Goal: Information Seeking & Learning: Learn about a topic

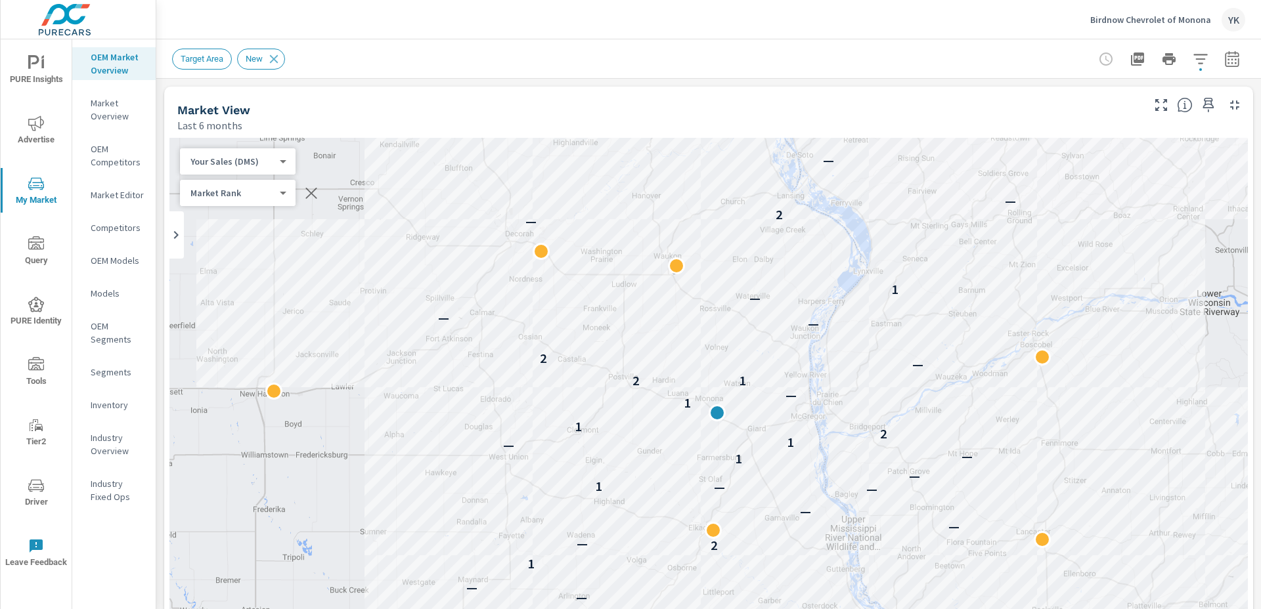
click at [107, 103] on p "Market Overview" at bounding box center [118, 110] width 55 height 26
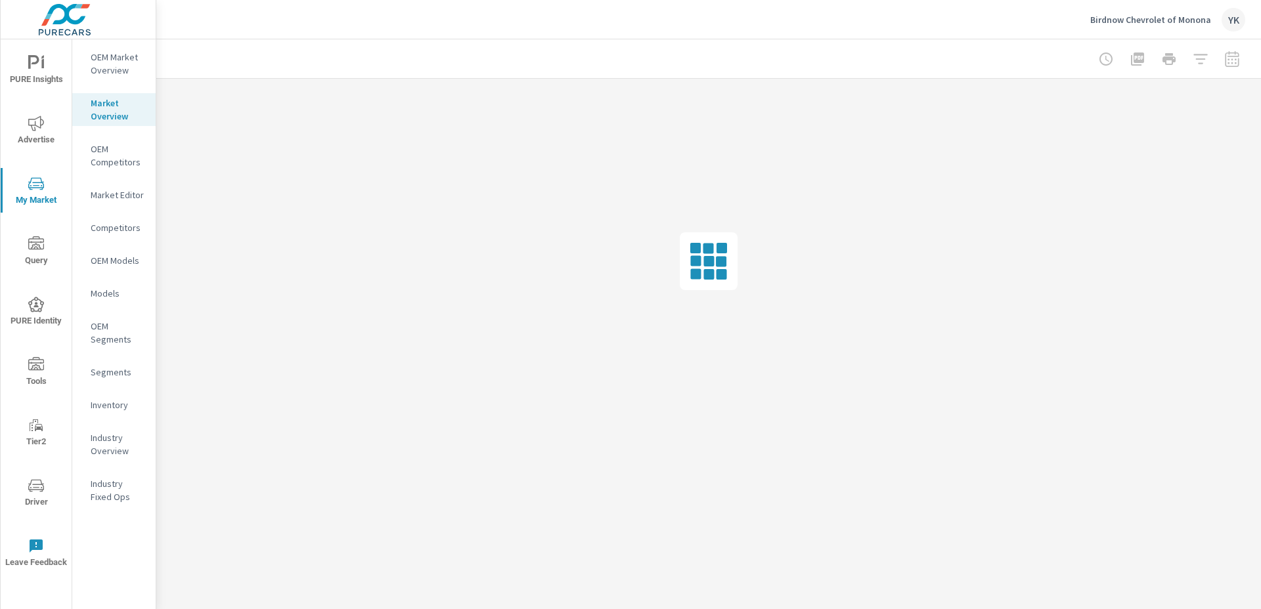
click at [114, 70] on p "OEM Market Overview" at bounding box center [118, 64] width 55 height 26
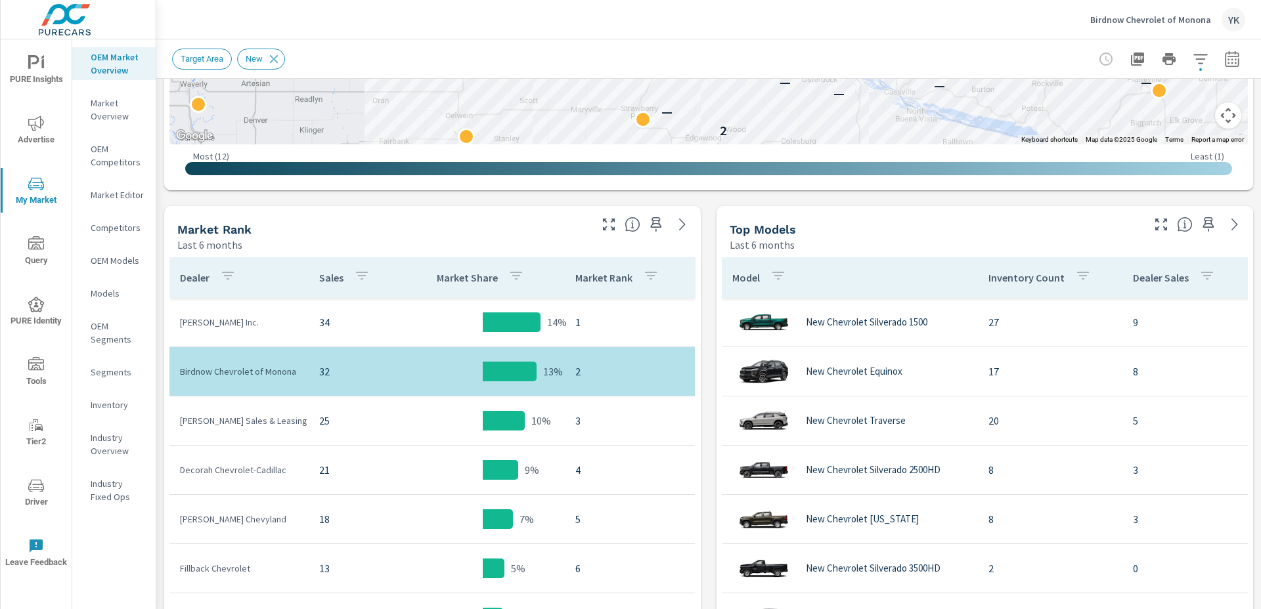
scroll to position [630, 0]
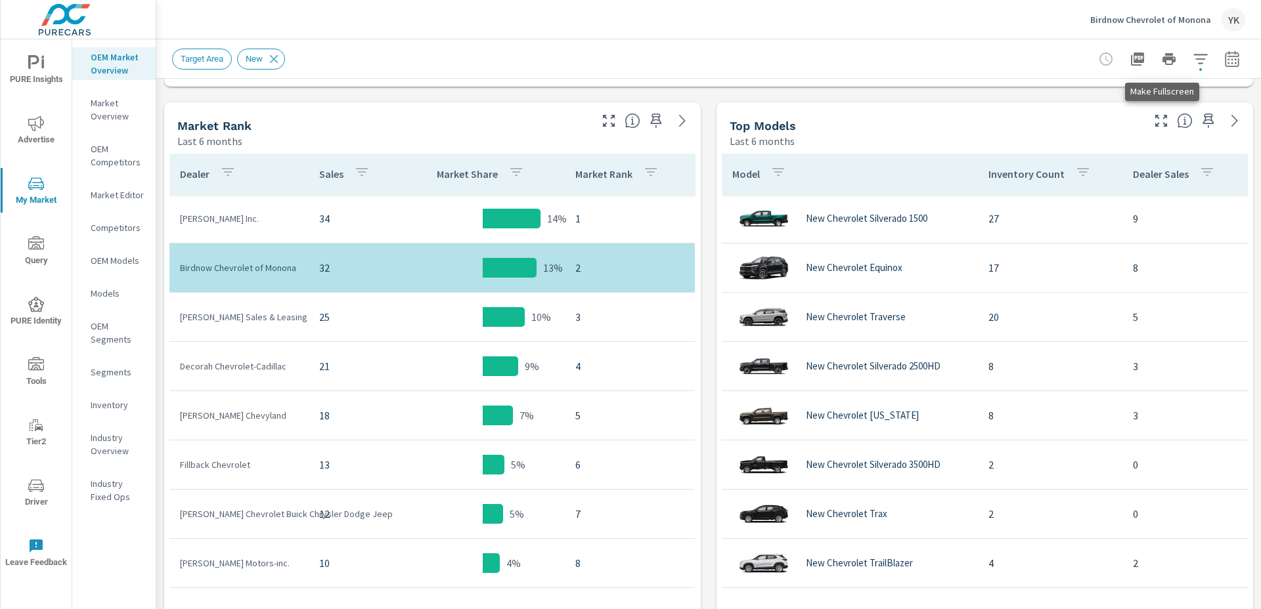
click at [1158, 125] on icon "button" at bounding box center [1161, 121] width 16 height 16
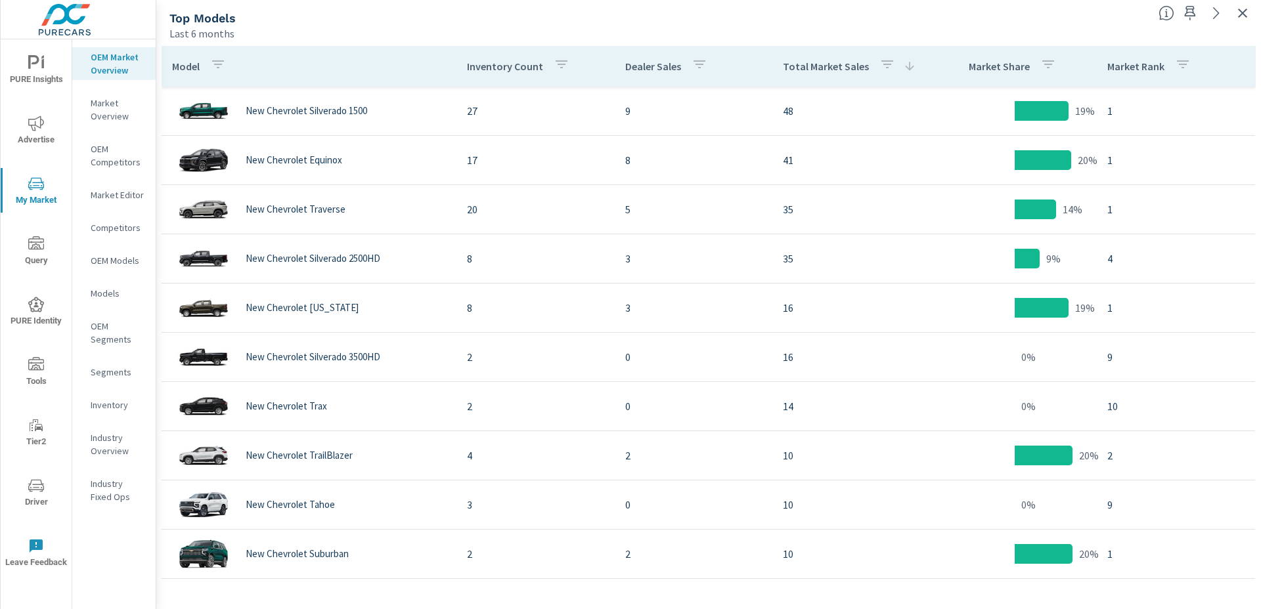
click at [874, 66] on button "button" at bounding box center [887, 66] width 26 height 30
click at [850, 108] on div "Total Market Sales" at bounding box center [885, 98] width 171 height 34
click at [842, 73] on div at bounding box center [630, 304] width 1261 height 609
click at [840, 70] on p "Total Market Sales" at bounding box center [826, 66] width 86 height 13
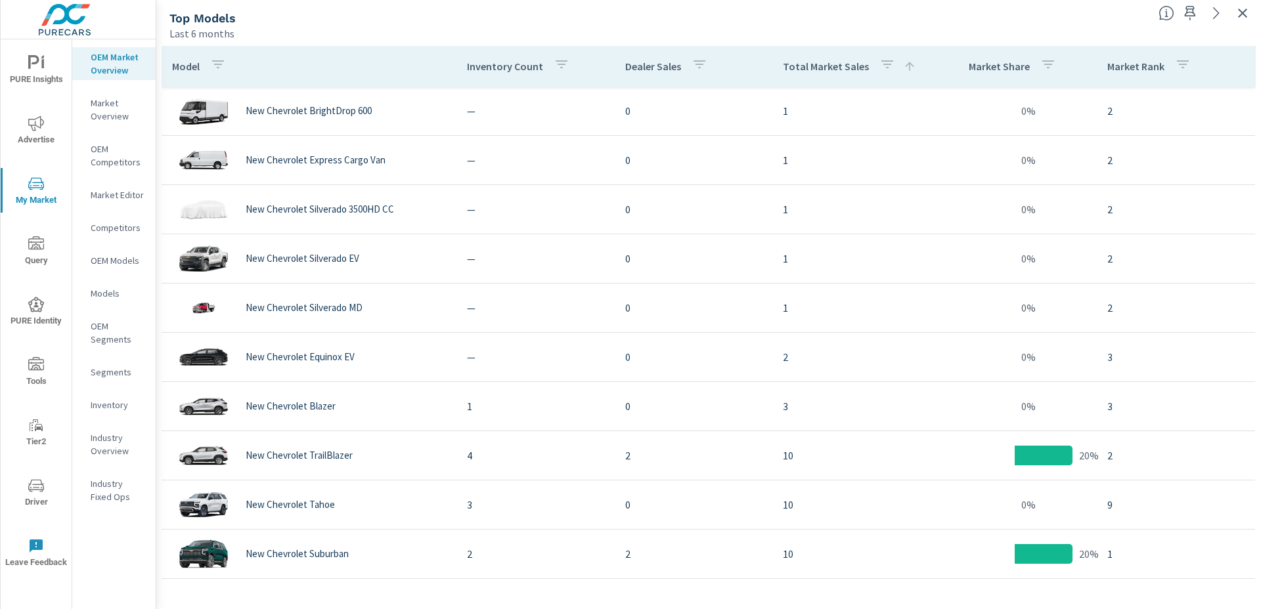
click at [858, 68] on p "Total Market Sales" at bounding box center [826, 66] width 86 height 13
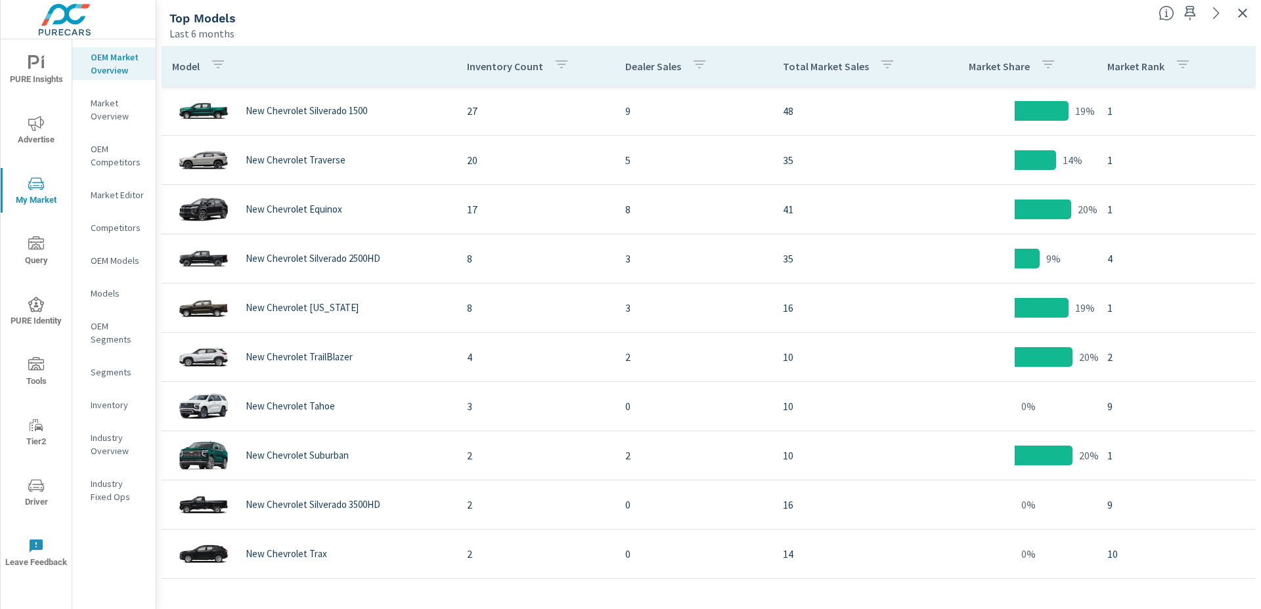
click at [1242, 12] on icon "button" at bounding box center [1243, 13] width 16 height 16
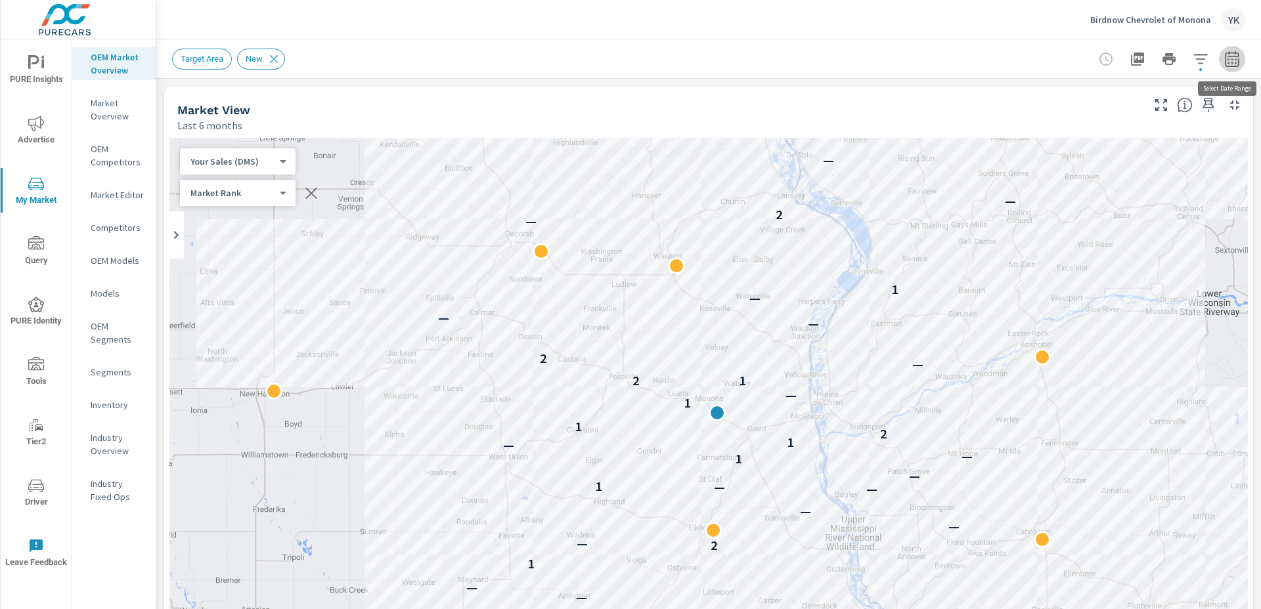
click at [1231, 64] on icon "button" at bounding box center [1232, 59] width 16 height 16
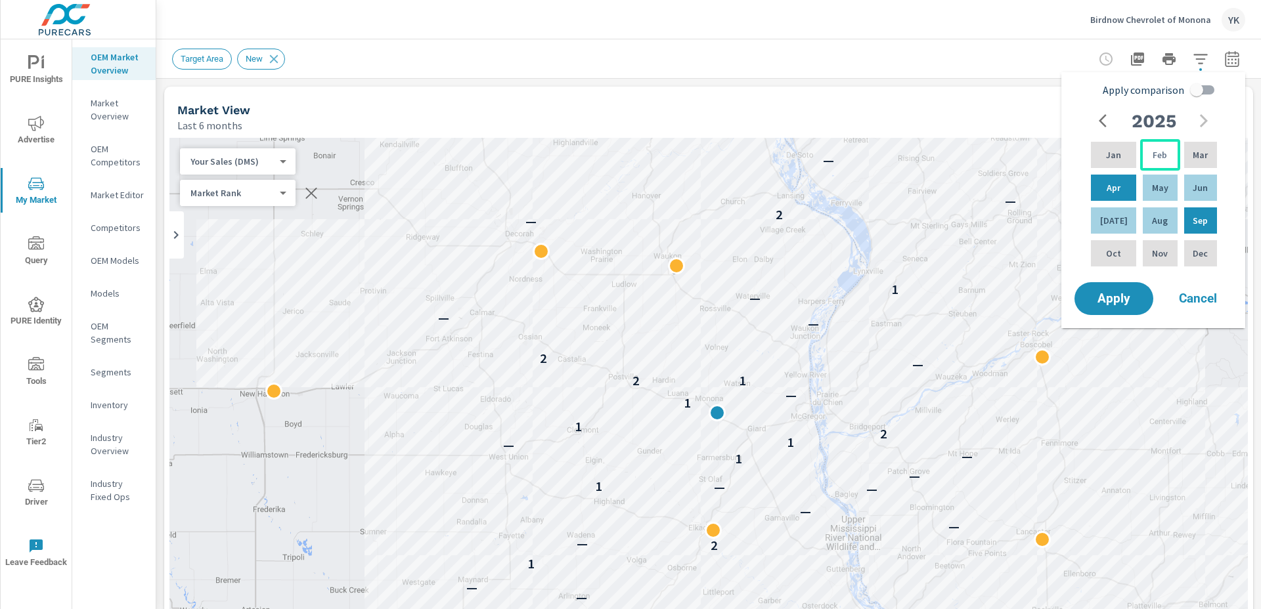
click at [1165, 158] on div "Feb" at bounding box center [1159, 155] width 39 height 32
click at [1119, 227] on div "[DATE]" at bounding box center [1113, 221] width 51 height 32
click at [1196, 95] on input "Apply comparison" at bounding box center [1196, 89] width 75 height 25
checkbox input "true"
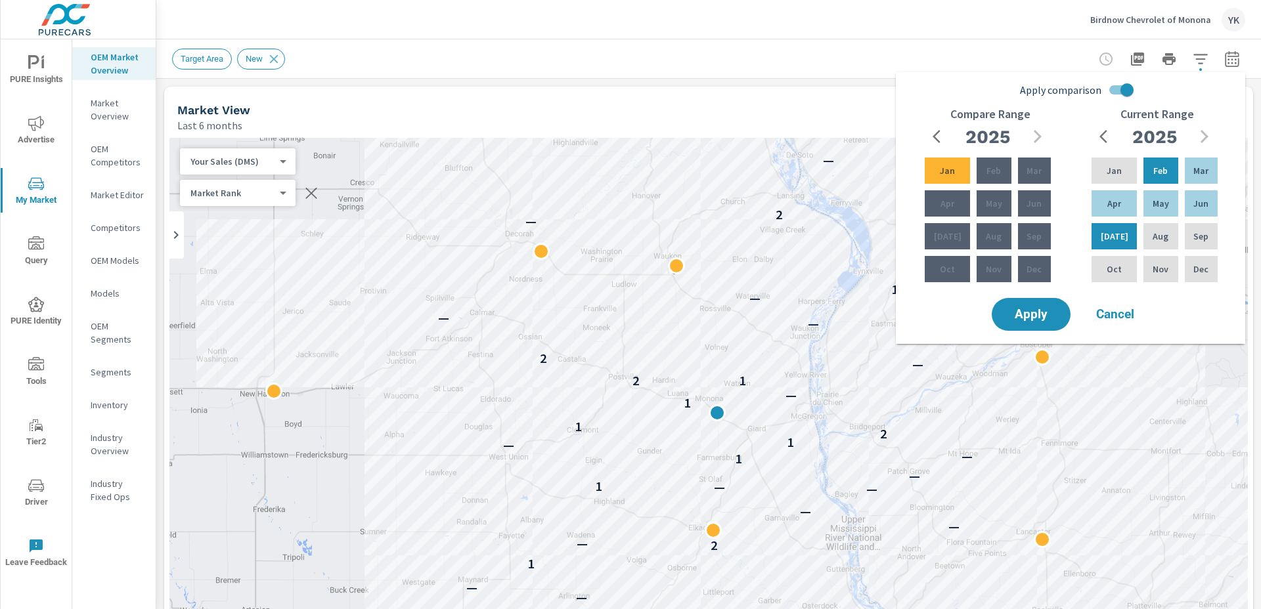
click at [937, 137] on icon "button" at bounding box center [940, 137] width 16 height 16
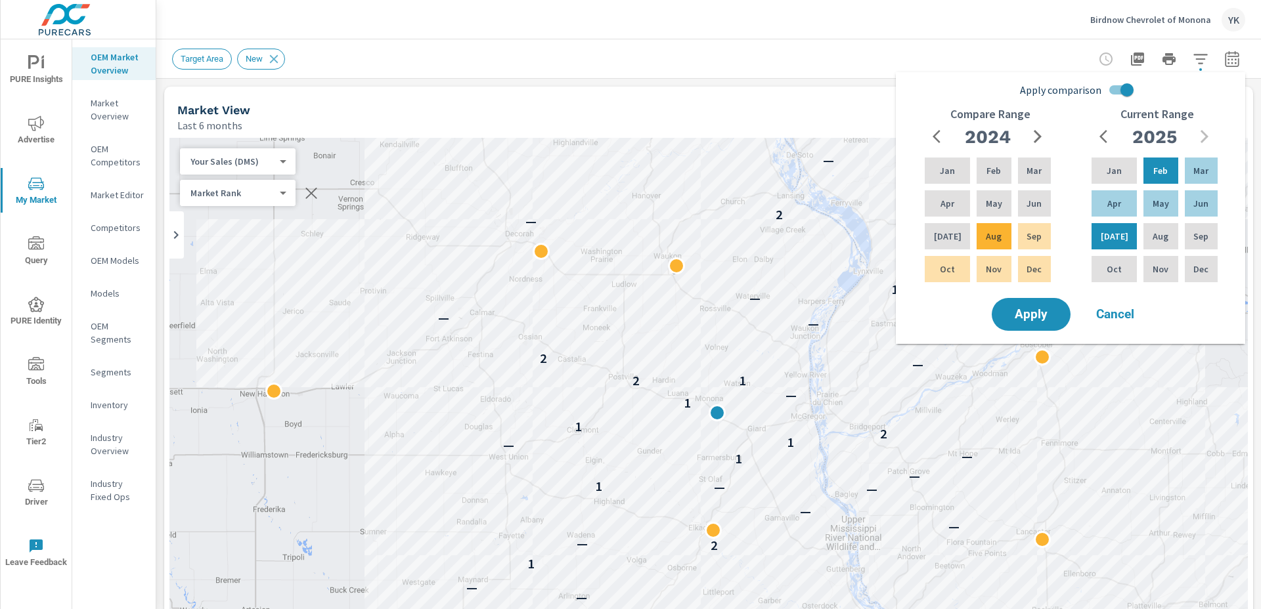
click at [1053, 332] on div "Apply Cancel" at bounding box center [1073, 314] width 168 height 38
click at [1052, 319] on span "Apply" at bounding box center [1031, 315] width 54 height 12
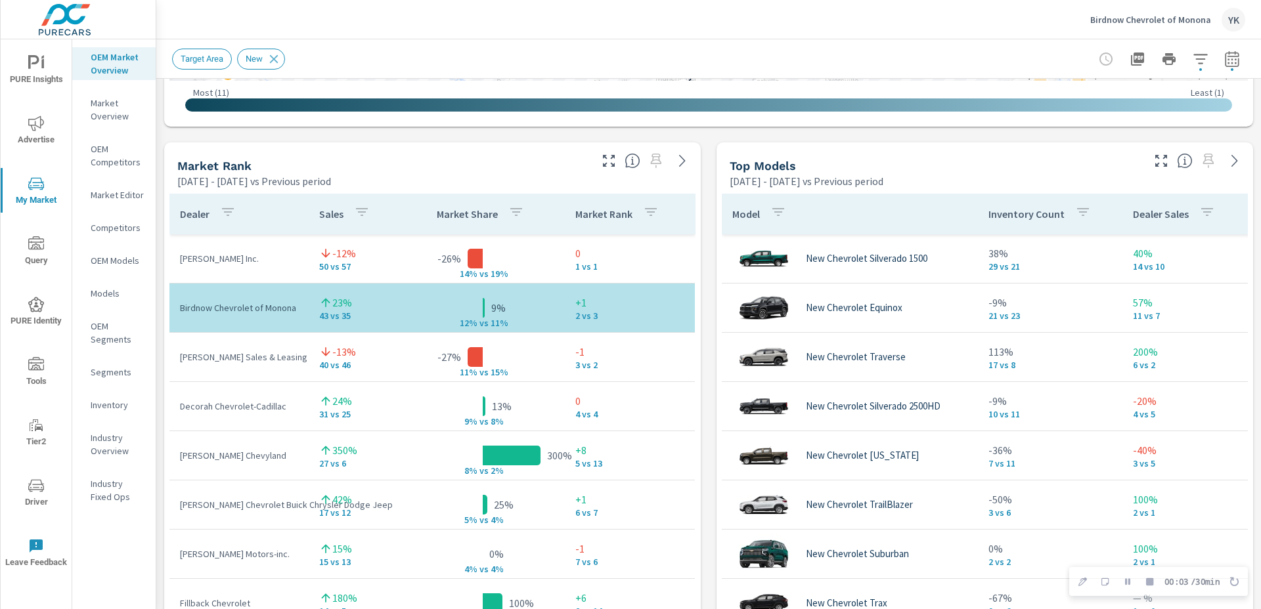
scroll to position [850, 0]
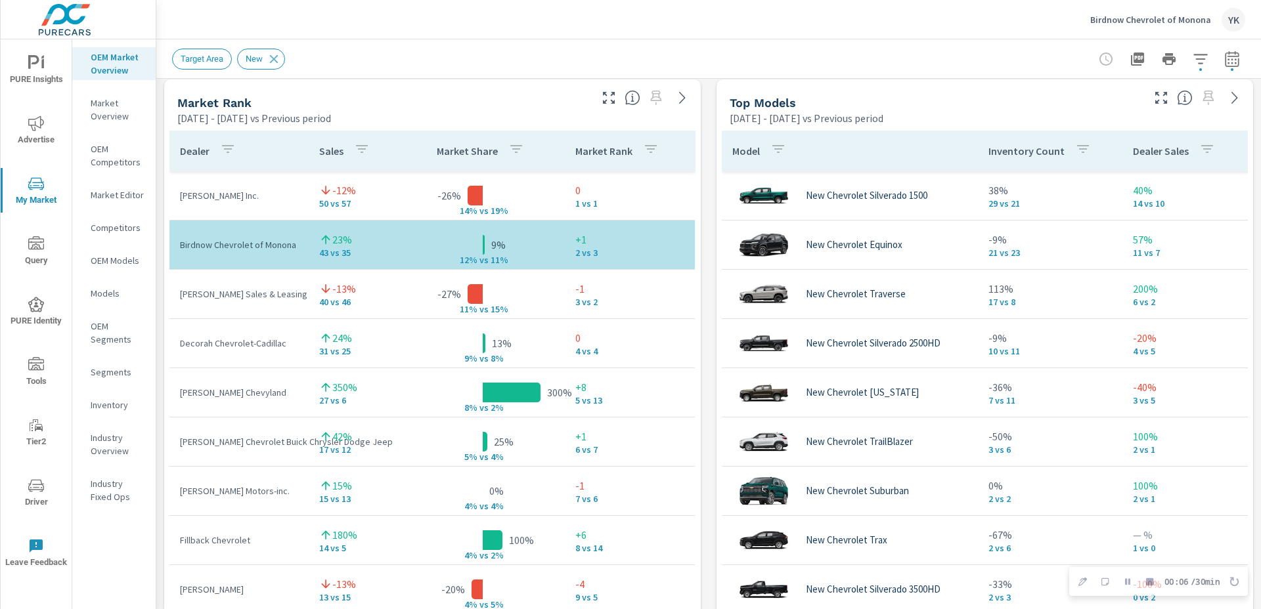
drag, startPoint x: 732, startPoint y: 101, endPoint x: 799, endPoint y: 101, distance: 67.0
click at [800, 101] on div "Top Models" at bounding box center [935, 102] width 410 height 15
click at [1163, 100] on icon "button" at bounding box center [1161, 98] width 12 height 12
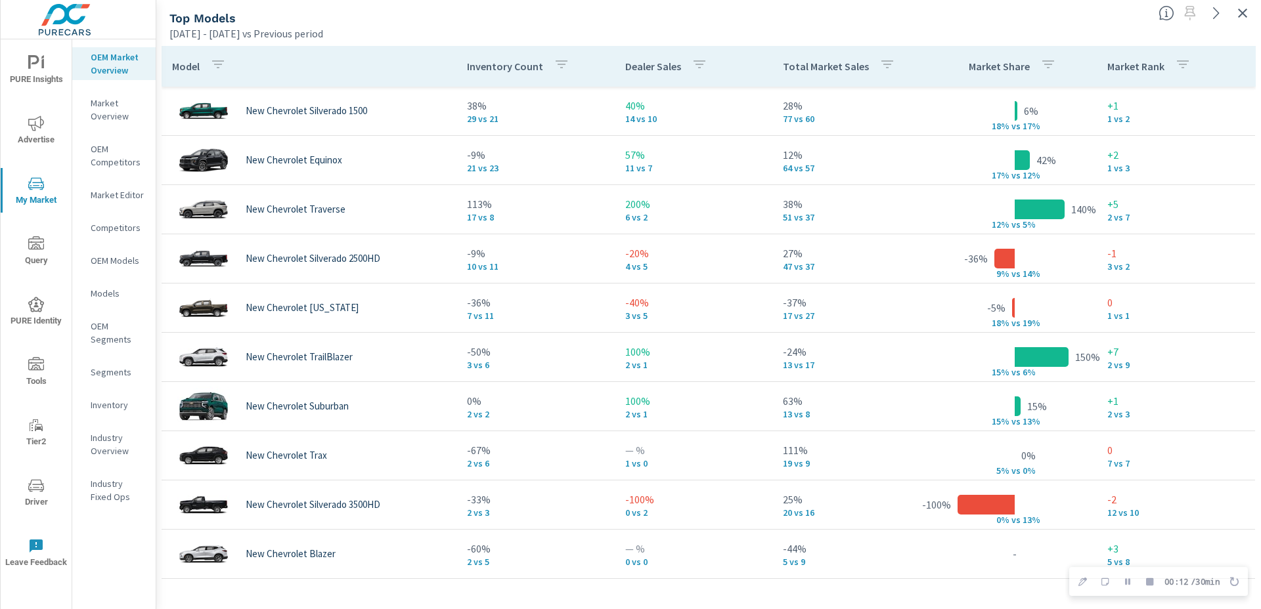
click at [881, 65] on icon "button" at bounding box center [887, 64] width 16 height 16
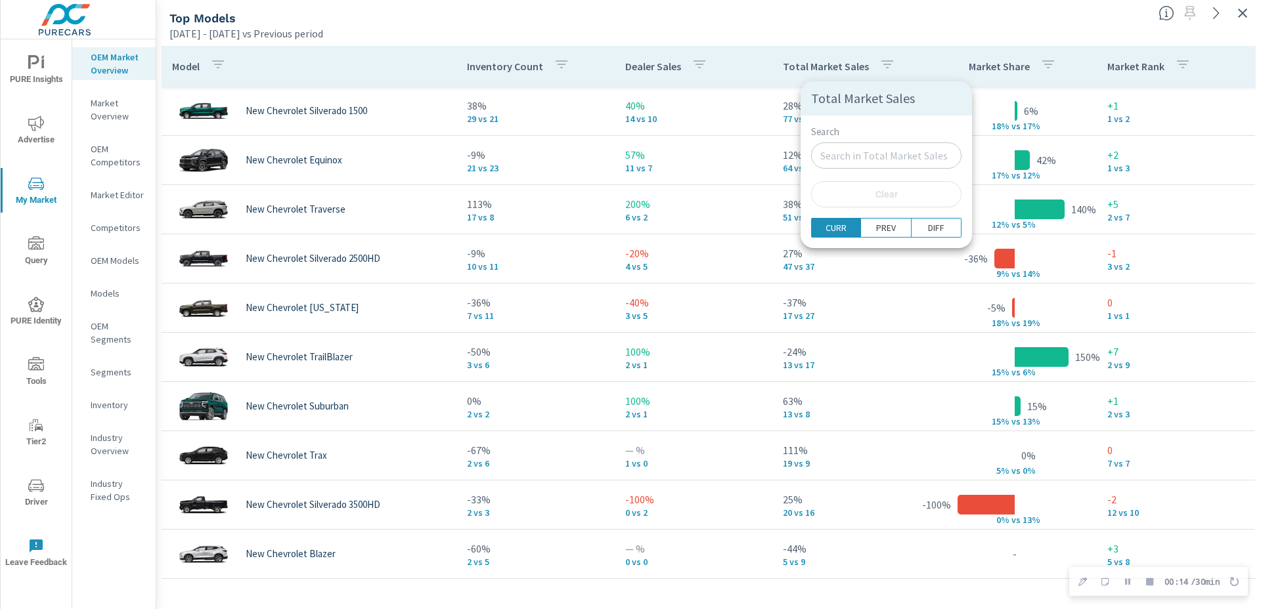
click at [788, 59] on div at bounding box center [630, 304] width 1261 height 609
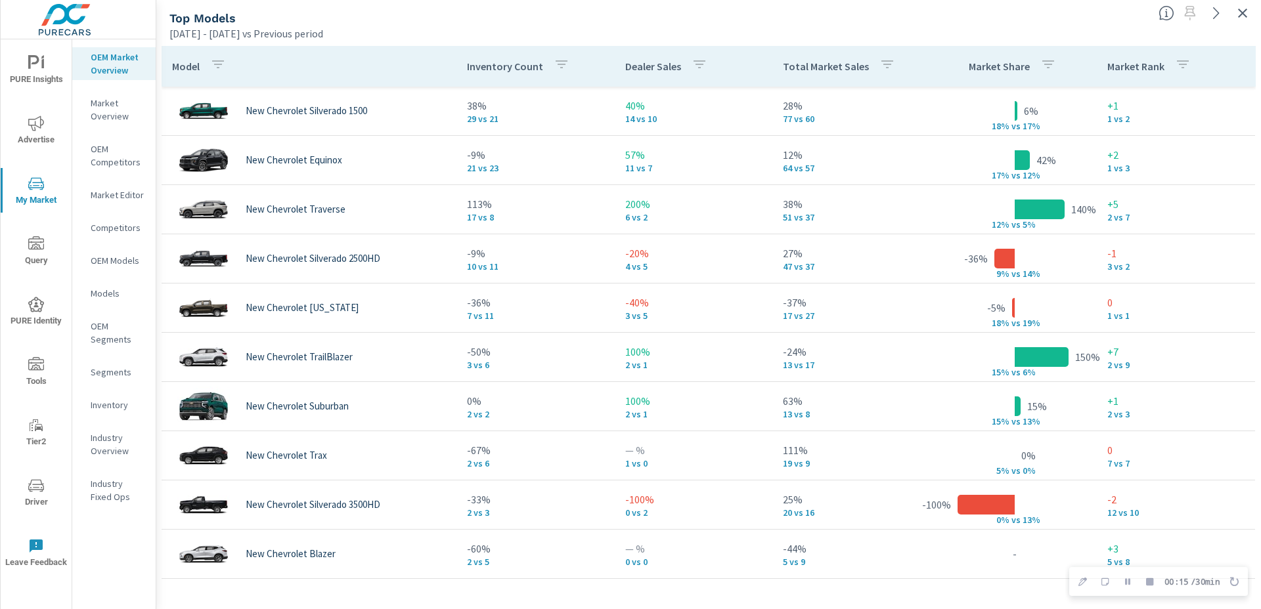
click at [810, 64] on p "Total Market Sales" at bounding box center [826, 66] width 86 height 13
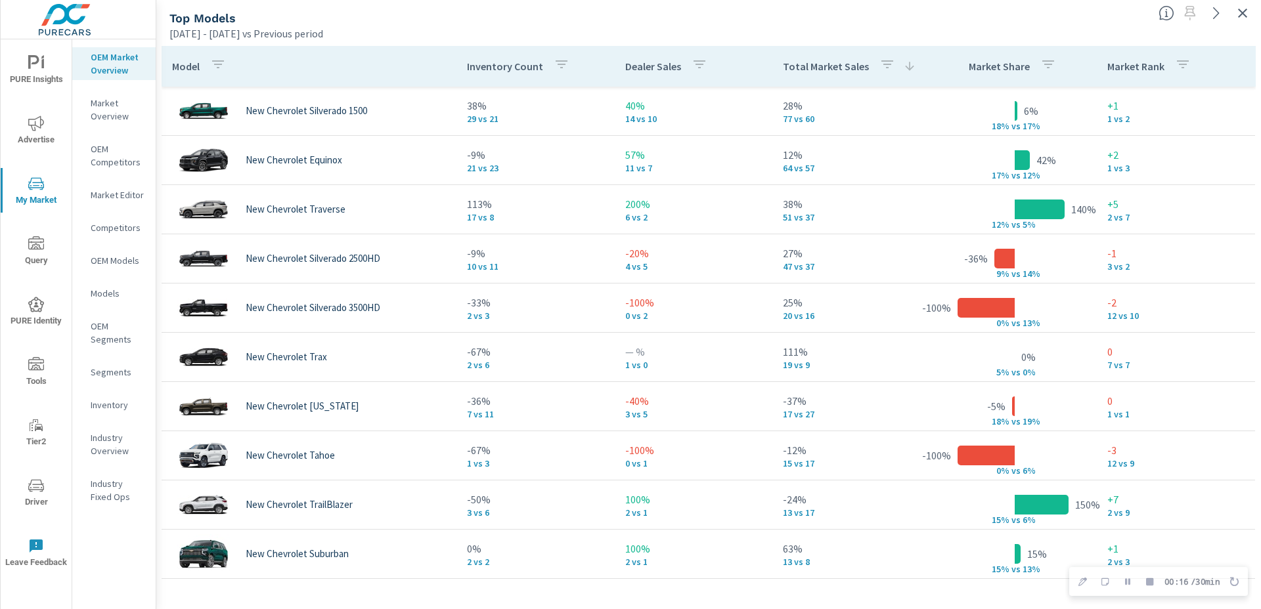
click at [808, 66] on p "Total Market Sales" at bounding box center [826, 66] width 86 height 13
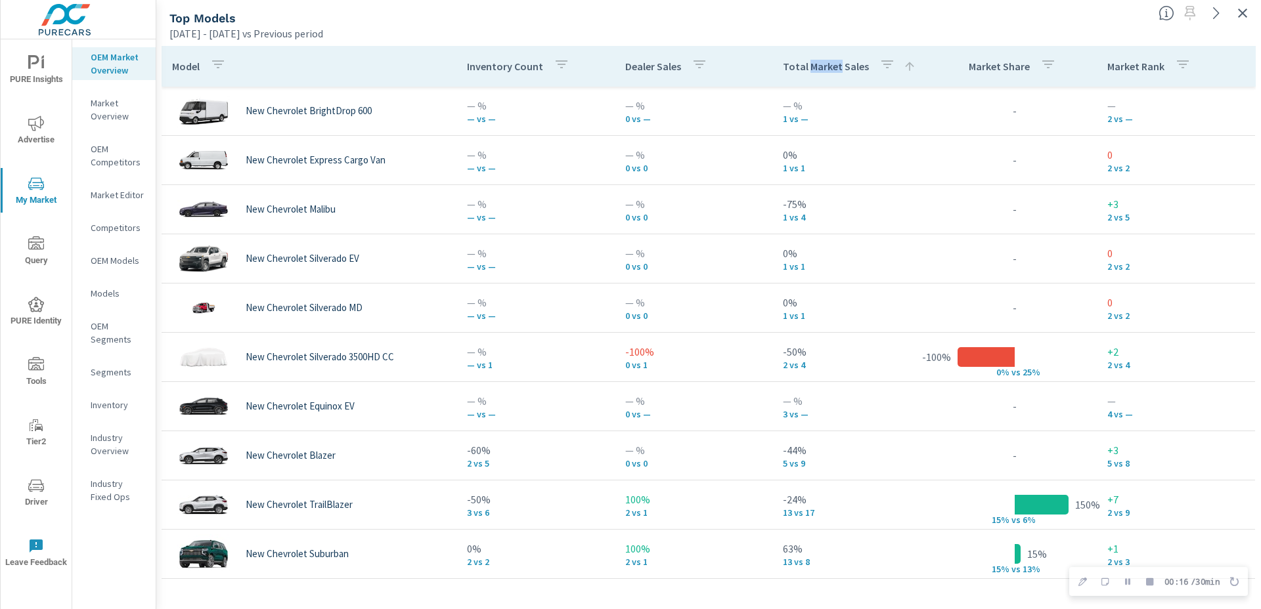
click at [808, 66] on p "Total Market Sales" at bounding box center [826, 66] width 86 height 13
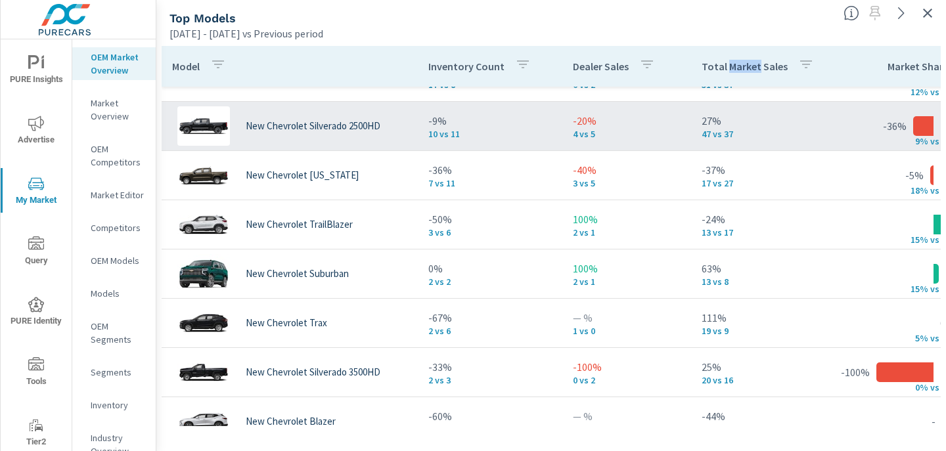
scroll to position [40, 0]
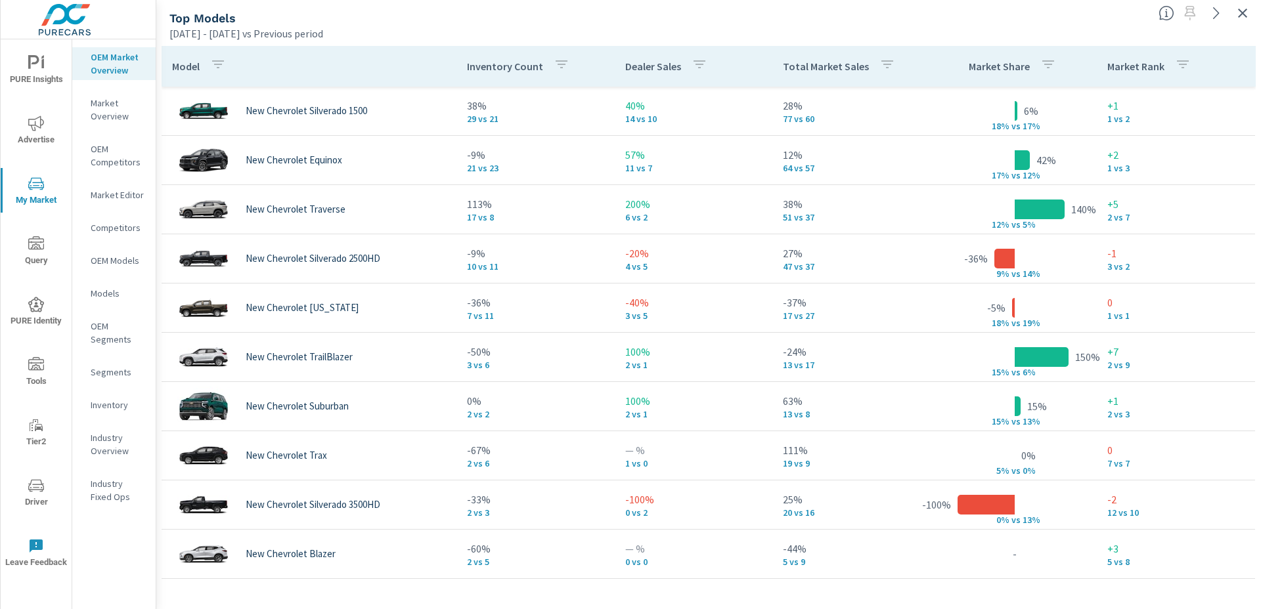
click at [807, 72] on p "Total Market Sales" at bounding box center [826, 66] width 86 height 13
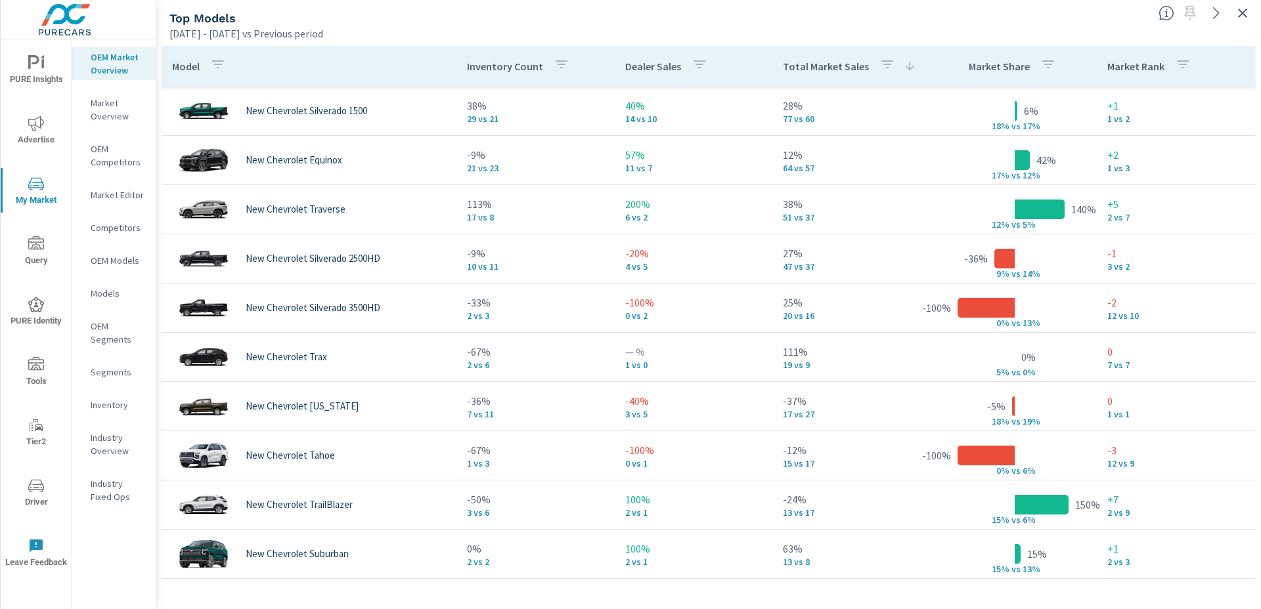
click at [805, 68] on p "Total Market Sales" at bounding box center [826, 66] width 86 height 13
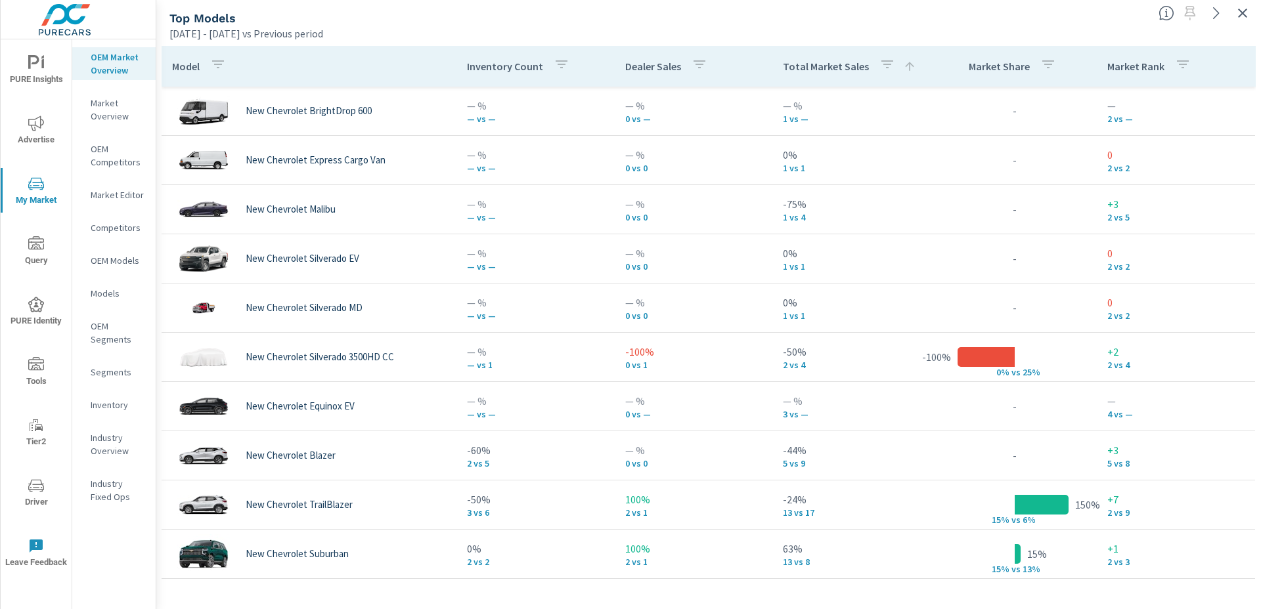
click at [805, 68] on p "Total Market Sales" at bounding box center [826, 66] width 86 height 13
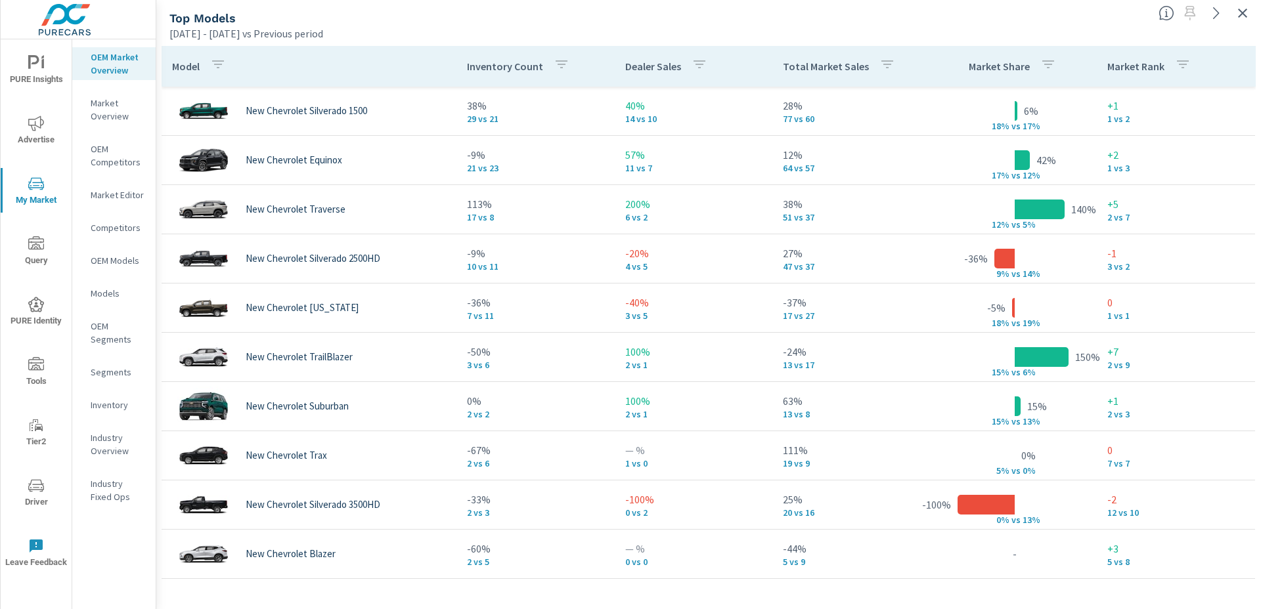
click at [805, 68] on p "Total Market Sales" at bounding box center [826, 66] width 86 height 13
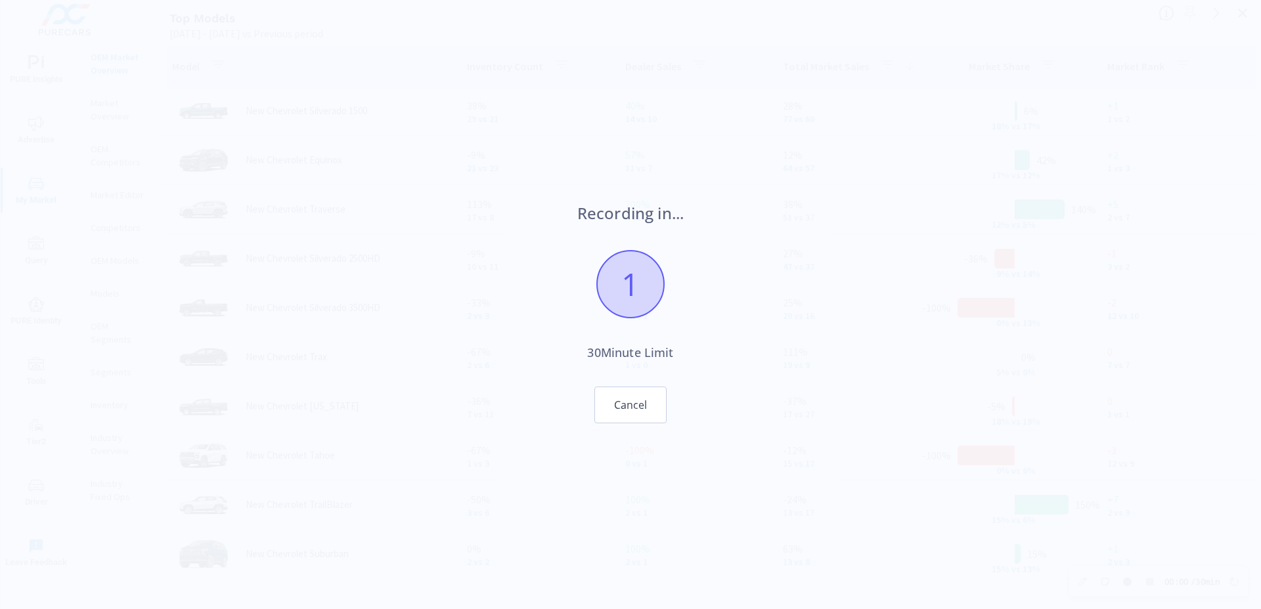
click at [1246, 18] on div "Recording in... 1 30 Minute Limit Cancel" at bounding box center [630, 304] width 1261 height 609
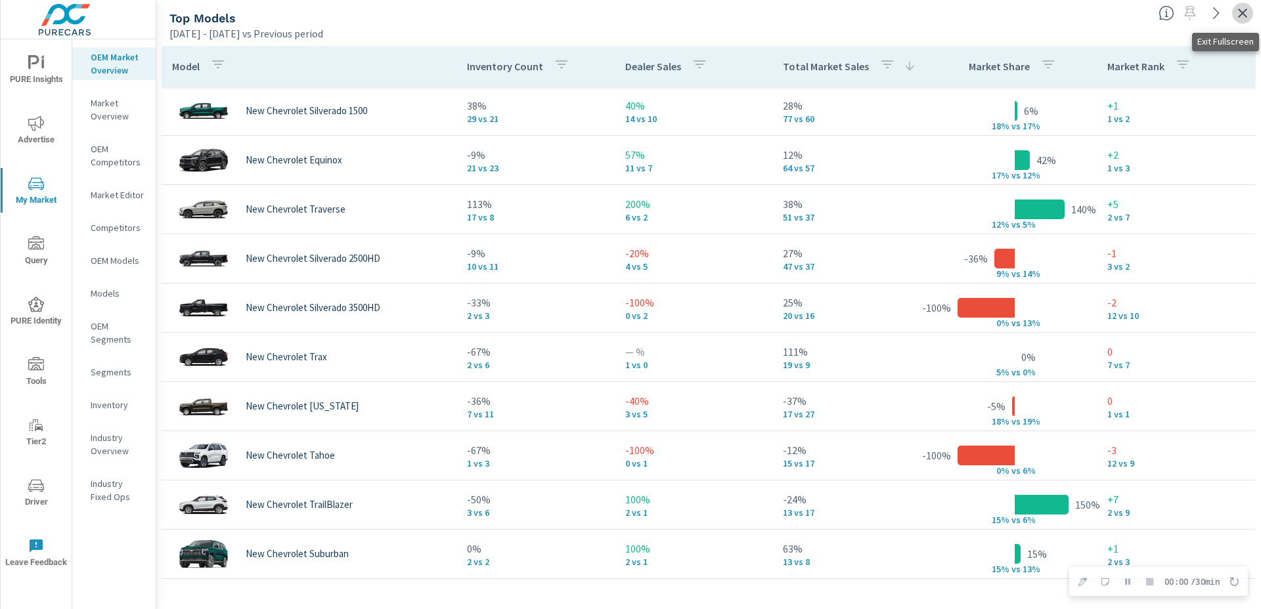
click at [1244, 15] on icon "button" at bounding box center [1242, 13] width 9 height 9
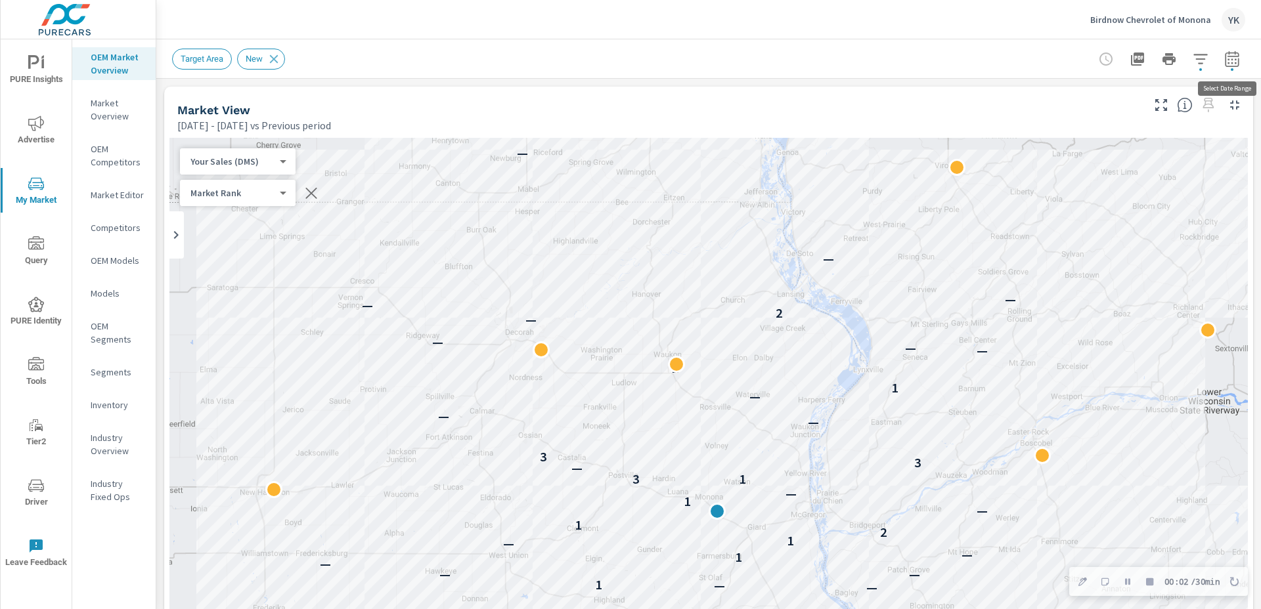
click at [1227, 57] on icon "button" at bounding box center [1232, 59] width 16 height 16
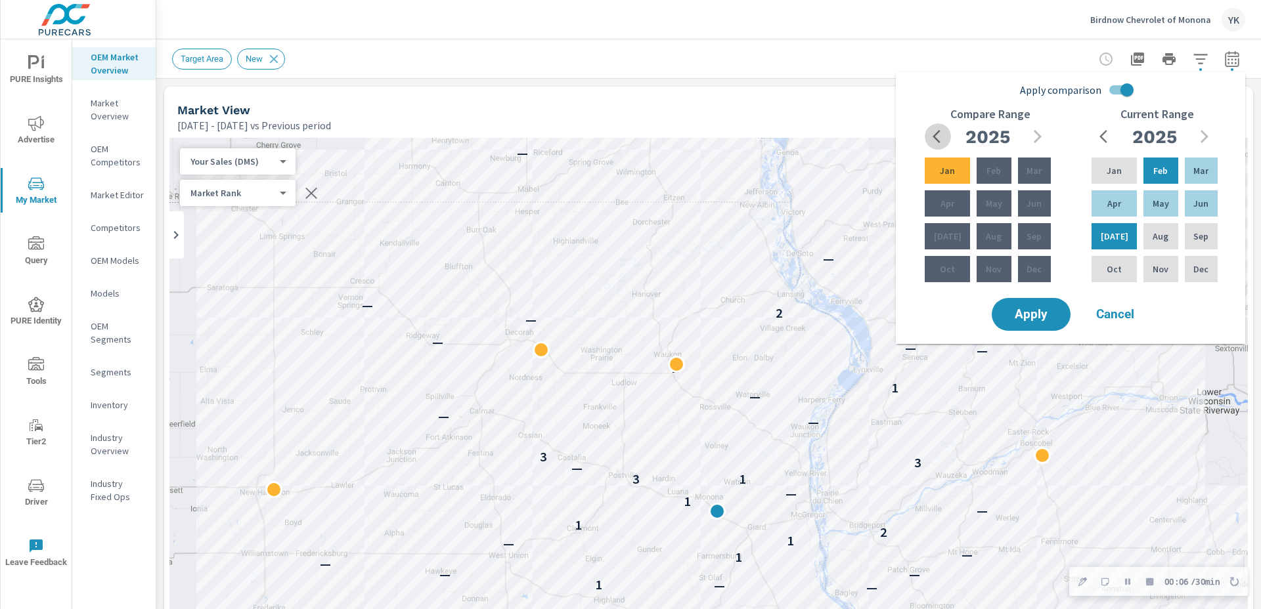
click at [933, 137] on icon "button" at bounding box center [936, 136] width 8 height 13
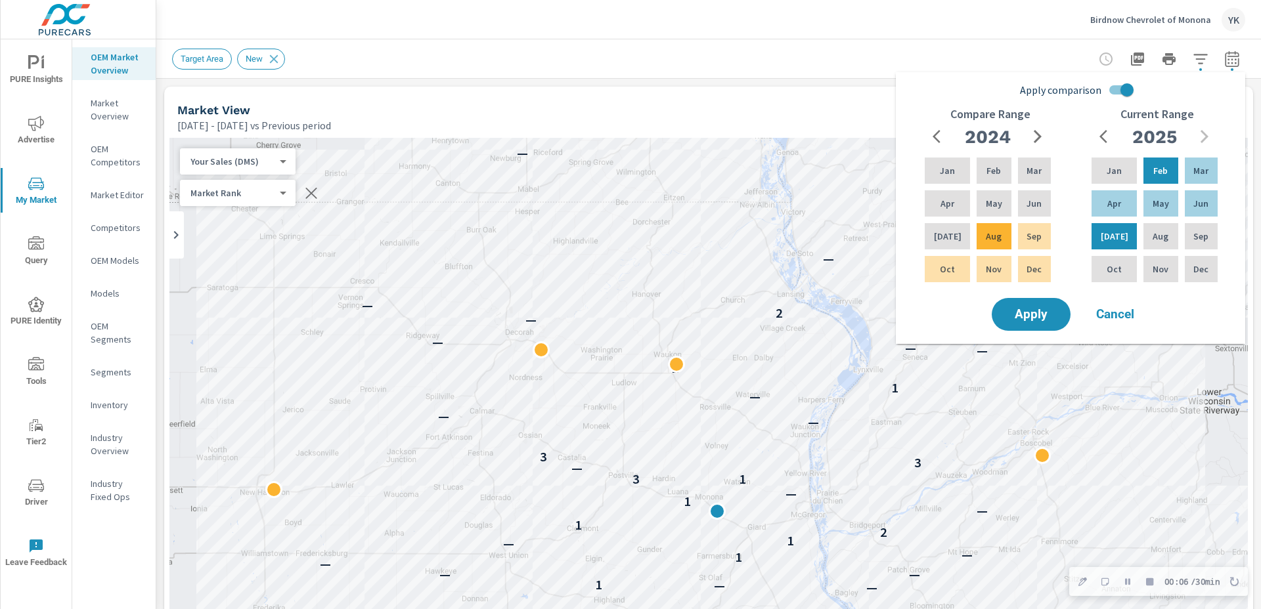
click at [864, 57] on div "Target Area New" at bounding box center [616, 59] width 889 height 21
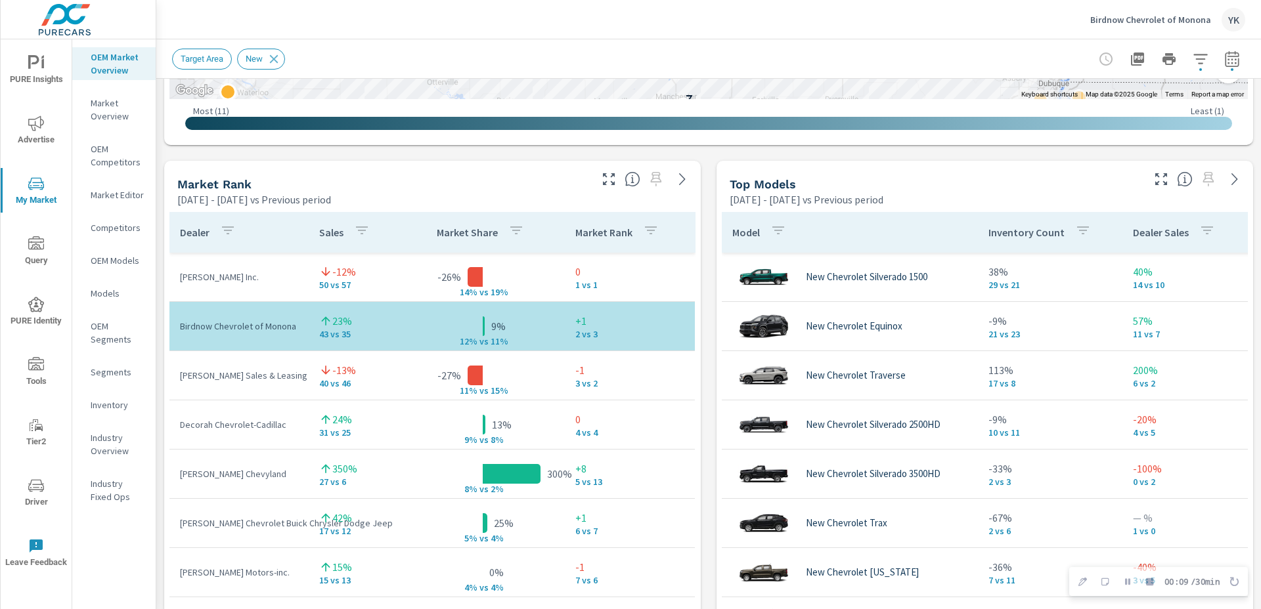
scroll to position [806, 0]
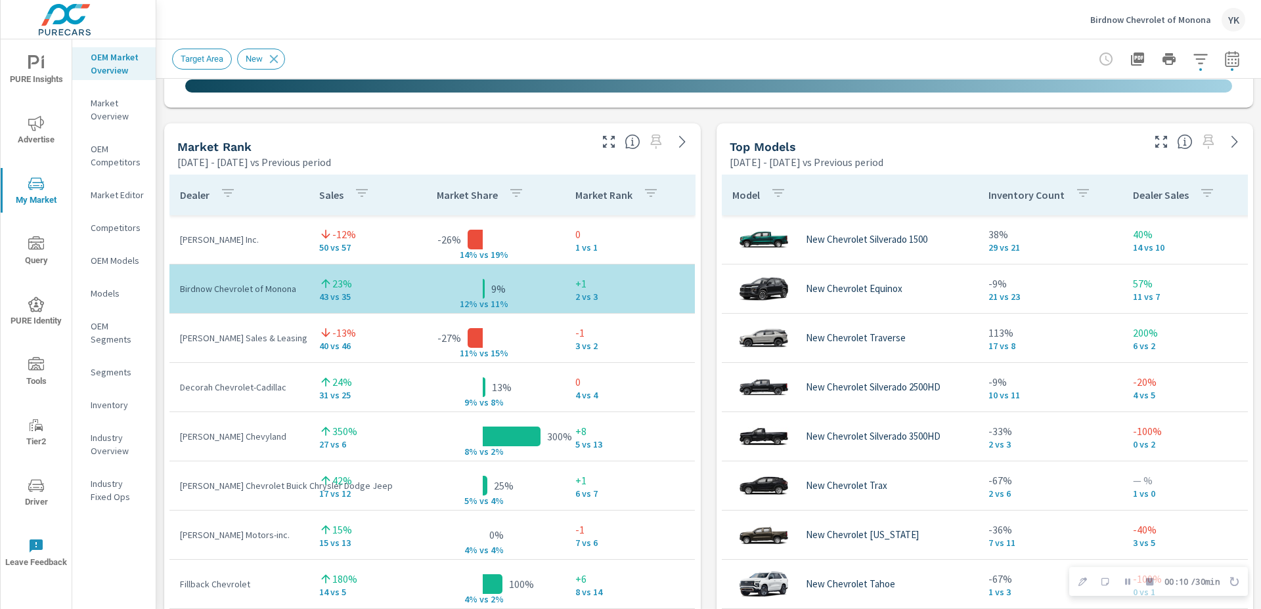
drag, startPoint x: 743, startPoint y: 147, endPoint x: 792, endPoint y: 147, distance: 48.6
click at [792, 147] on h5 "Top Models" at bounding box center [763, 147] width 66 height 14
click at [1154, 142] on icon "button" at bounding box center [1161, 142] width 16 height 16
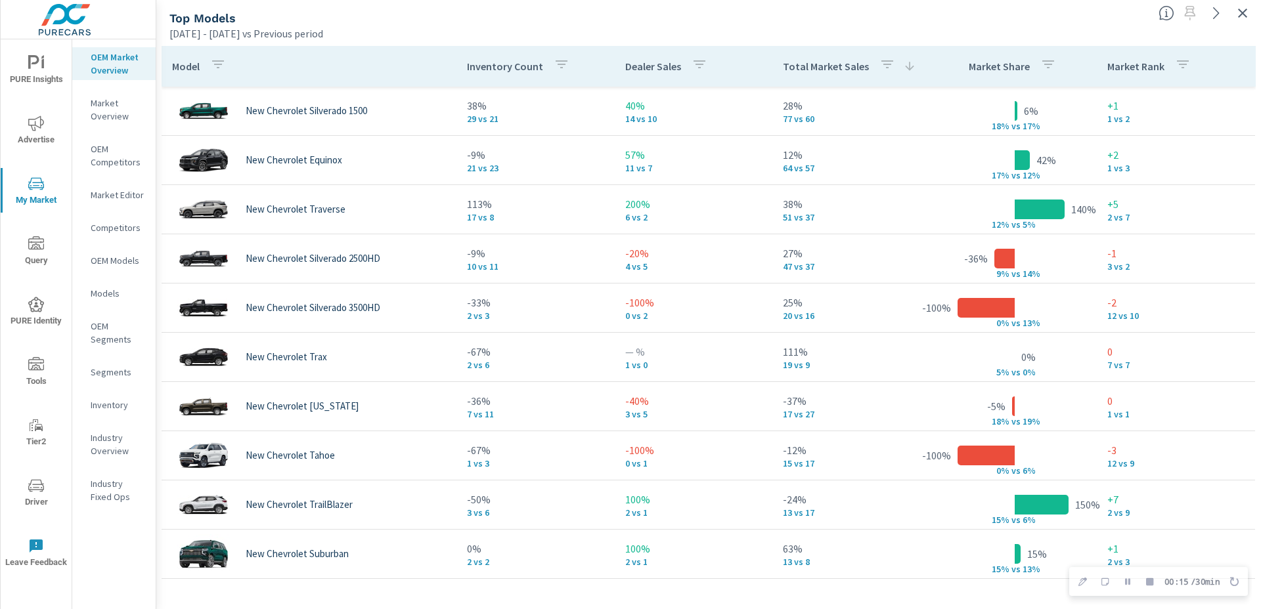
click at [813, 63] on p "Total Market Sales" at bounding box center [826, 66] width 86 height 13
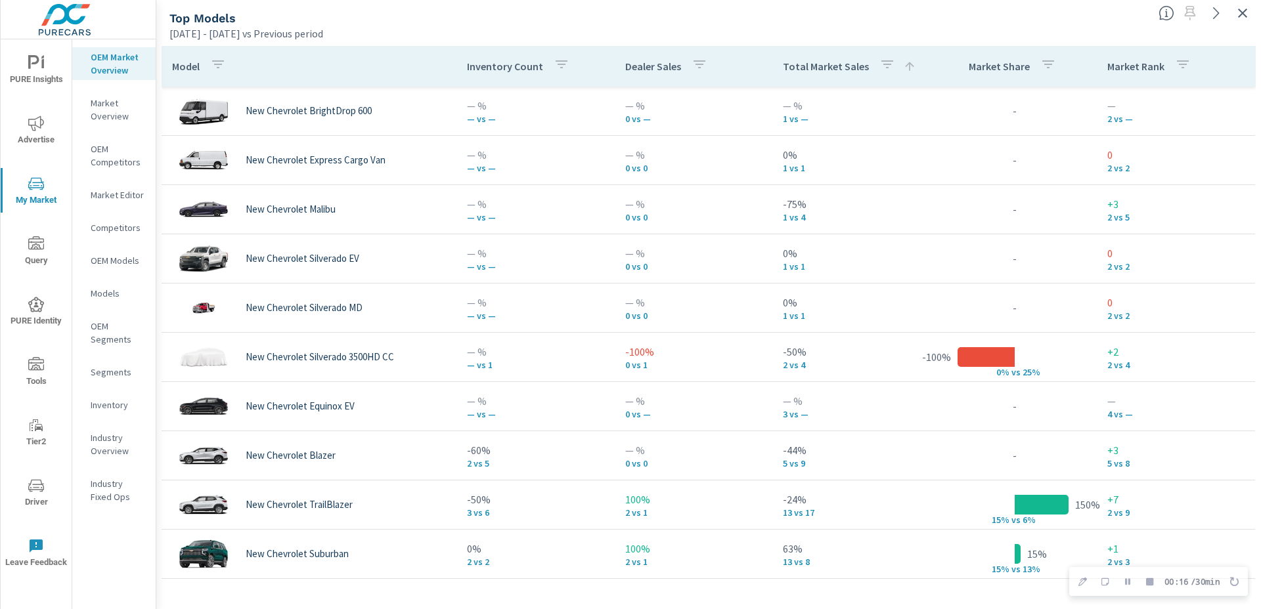
click at [813, 63] on p "Total Market Sales" at bounding box center [826, 66] width 86 height 13
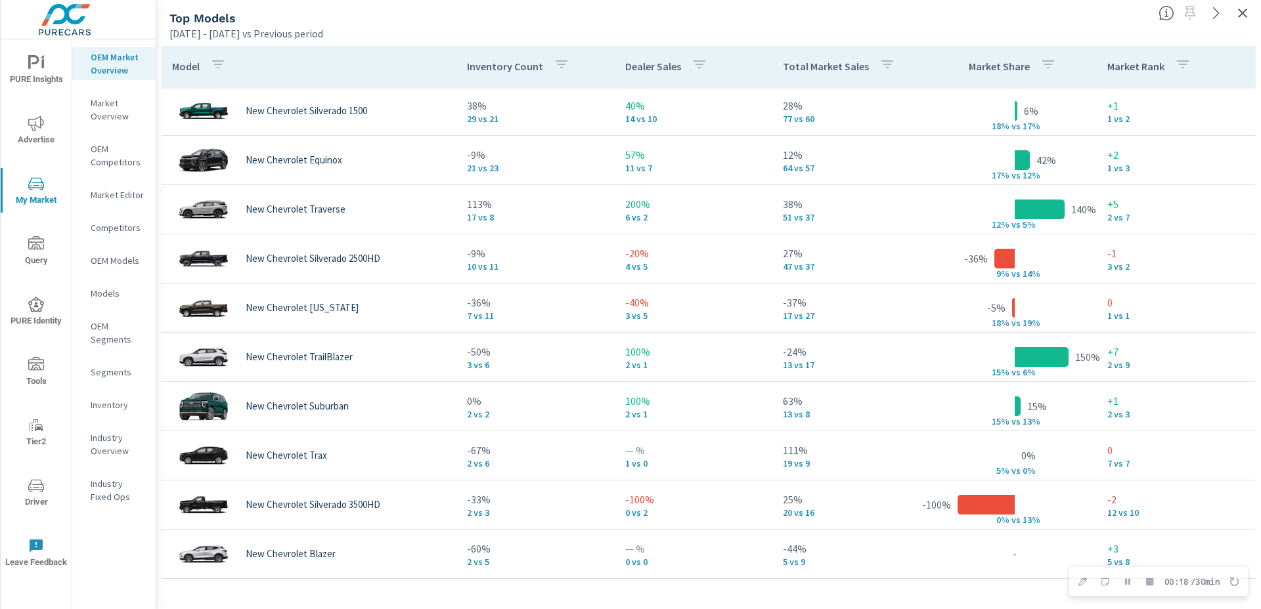
click at [813, 63] on p "Total Market Sales" at bounding box center [826, 66] width 86 height 13
